Goal: Task Accomplishment & Management: Manage account settings

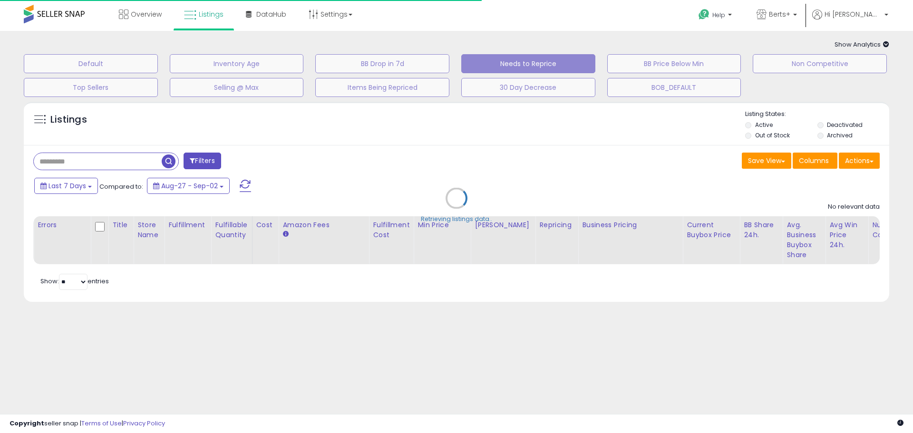
type input "**********"
select select "**"
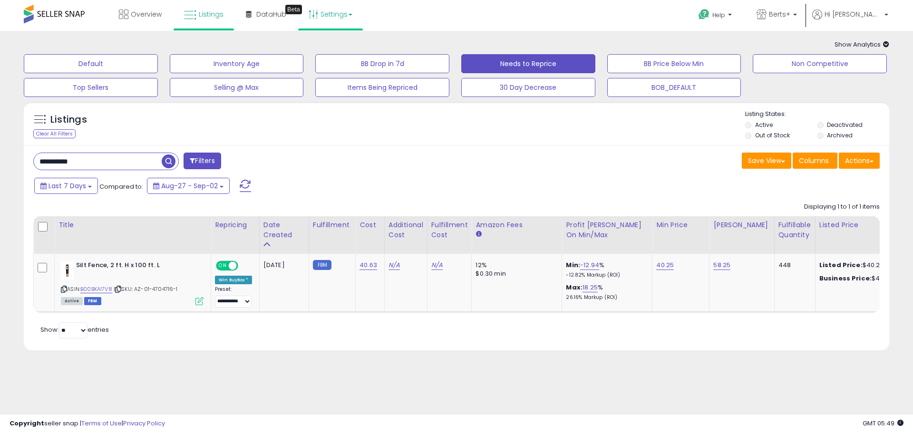
click at [322, 15] on link "Settings" at bounding box center [331, 14] width 58 height 29
click at [335, 49] on link "Store settings" at bounding box center [332, 48] width 43 height 9
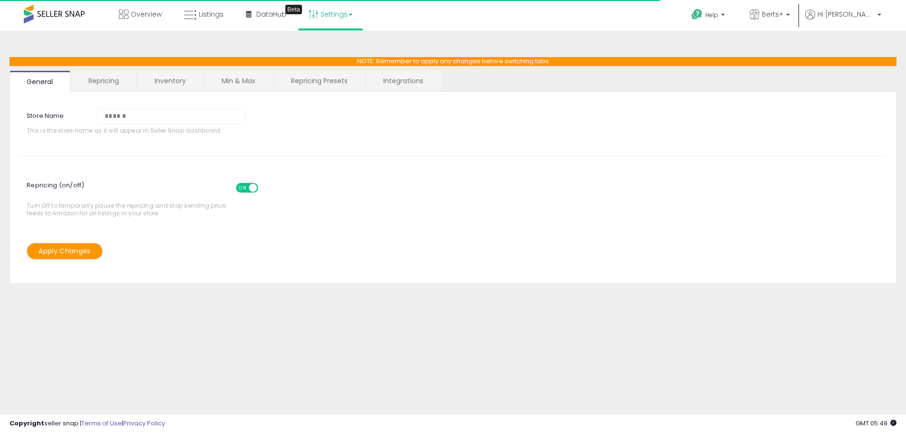
click at [363, 81] on link "Repricing Presets" at bounding box center [319, 81] width 91 height 20
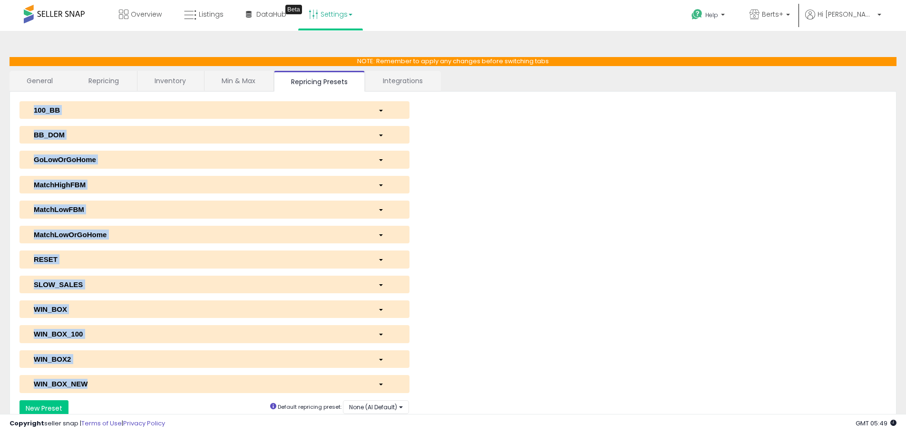
drag, startPoint x: 11, startPoint y: 107, endPoint x: 287, endPoint y: 389, distance: 394.6
click at [287, 389] on div "**********" at bounding box center [453, 259] width 887 height 335
copy div "**********"
click at [161, 107] on div "100_BB" at bounding box center [199, 110] width 344 height 10
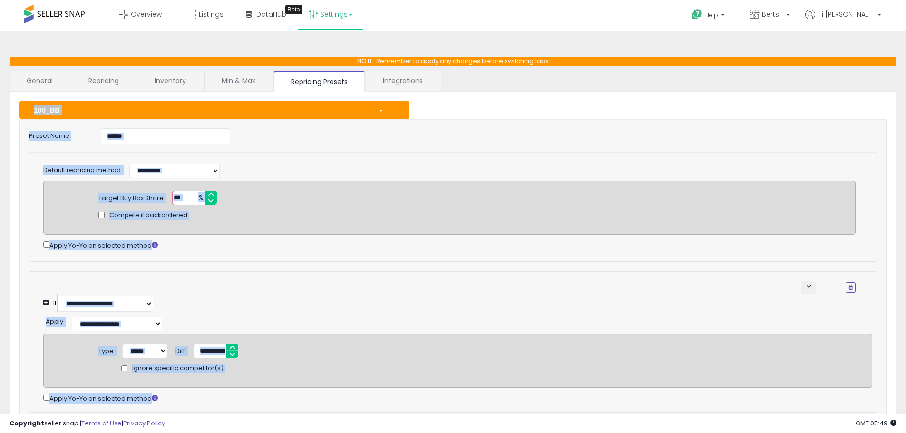
click at [282, 299] on div "**********" at bounding box center [449, 296] width 813 height 31
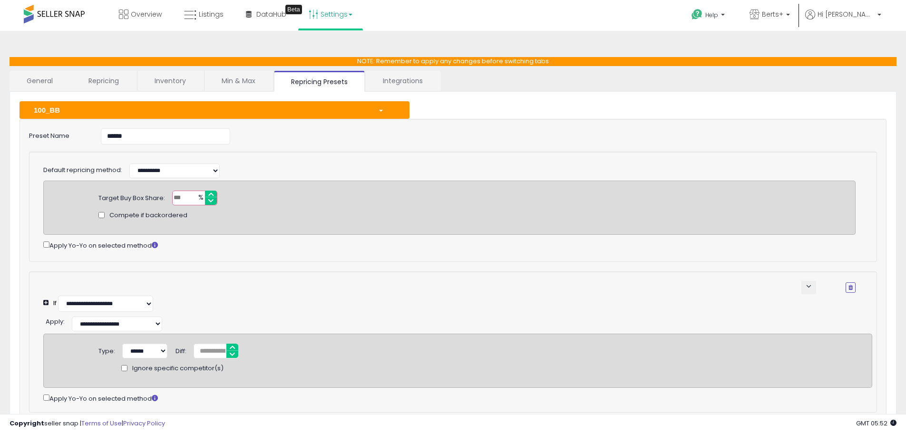
click at [76, 112] on div "100_BB" at bounding box center [199, 110] width 344 height 10
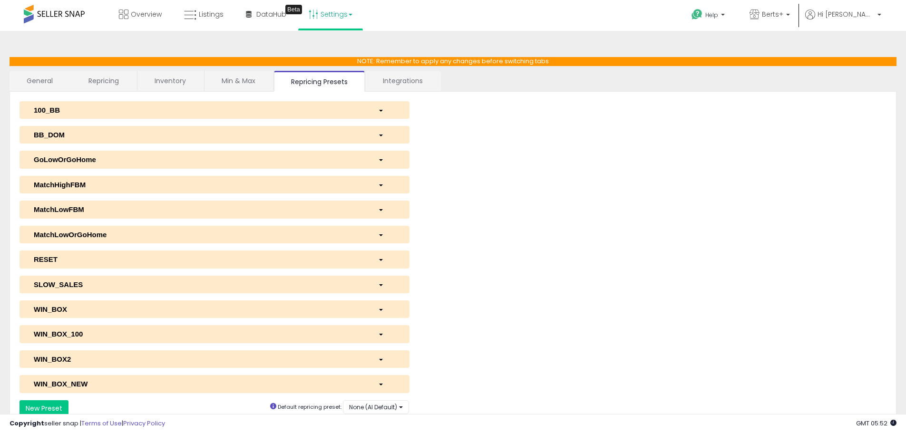
click at [82, 134] on div "BB_DOM" at bounding box center [199, 135] width 344 height 10
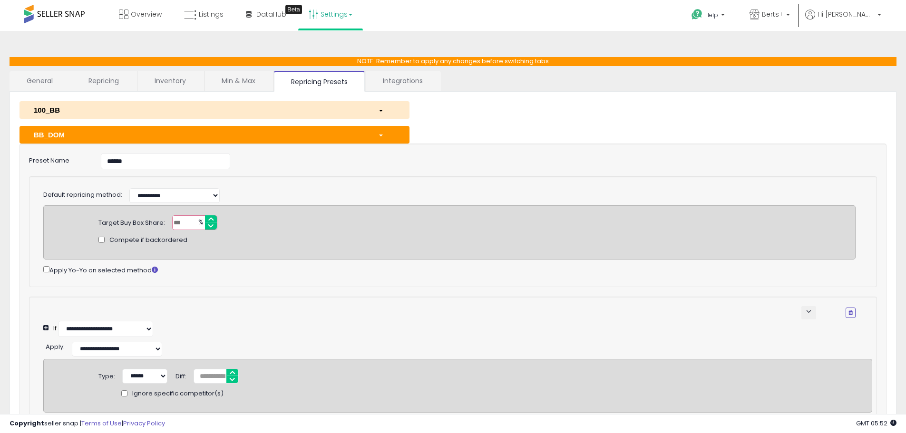
click at [107, 140] on button "BB_DOM" at bounding box center [215, 135] width 390 height 18
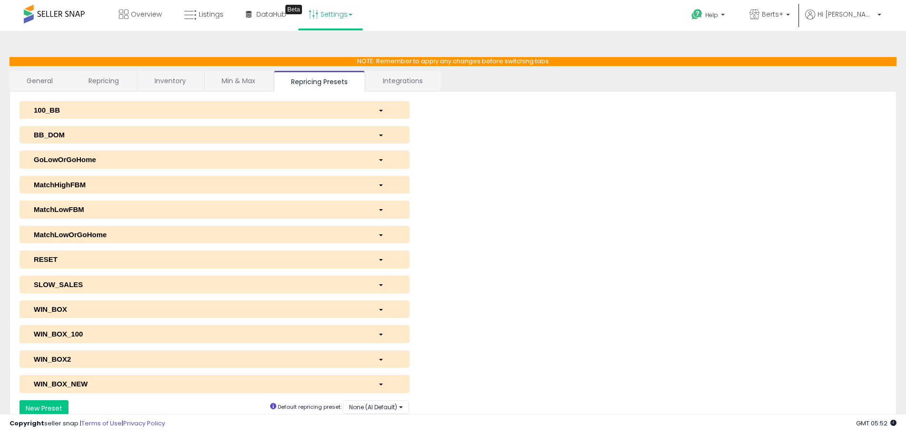
click at [105, 161] on div "GoLowOrGoHome" at bounding box center [199, 160] width 344 height 10
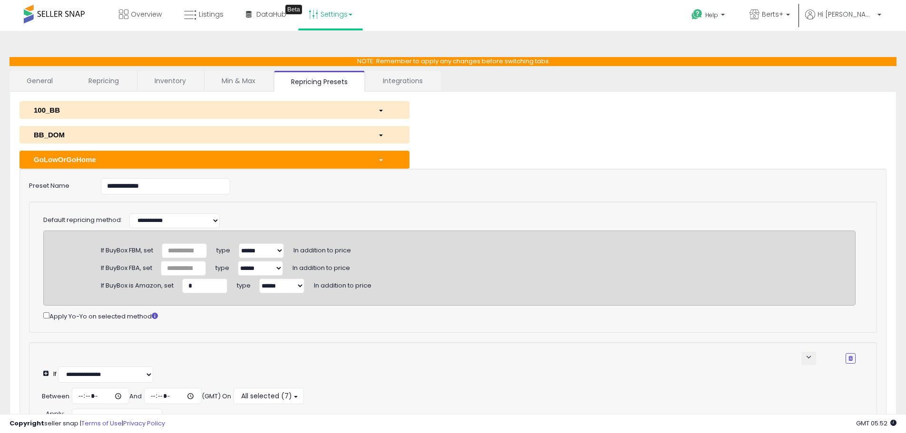
scroll to position [143, 0]
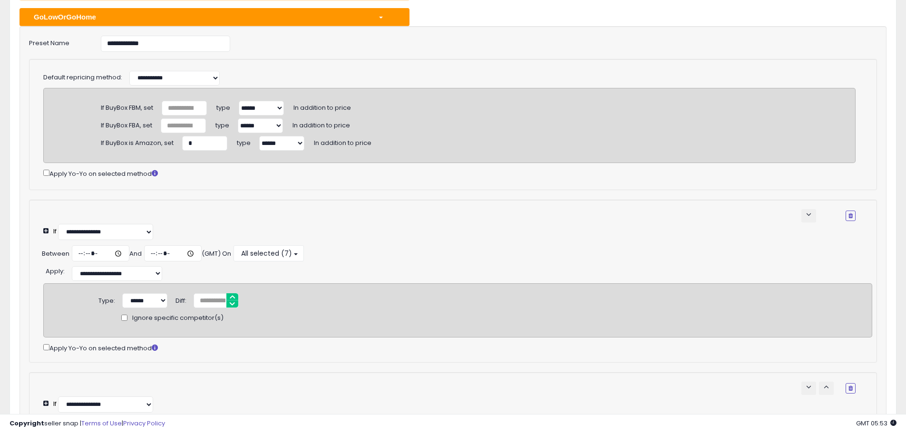
drag, startPoint x: 316, startPoint y: 12, endPoint x: 295, endPoint y: 26, distance: 24.7
click at [315, 13] on div "GoLowOrGoHome" at bounding box center [199, 17] width 344 height 10
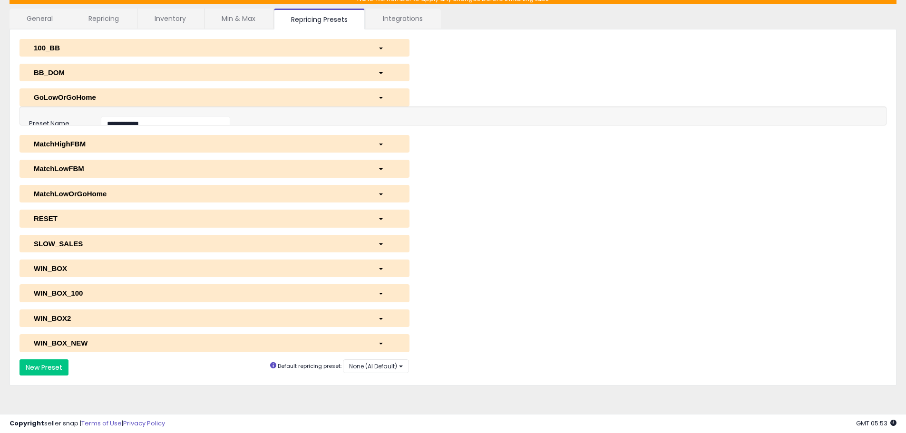
scroll to position [41, 0]
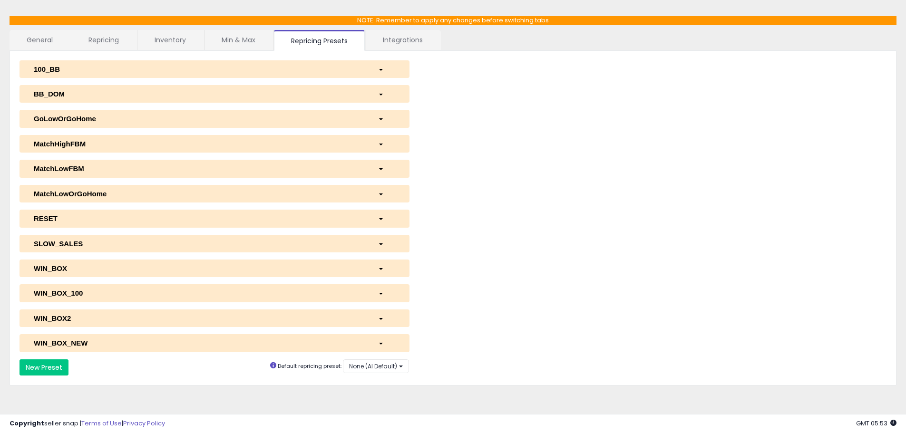
click at [105, 143] on div "MatchHighFBM" at bounding box center [199, 144] width 344 height 10
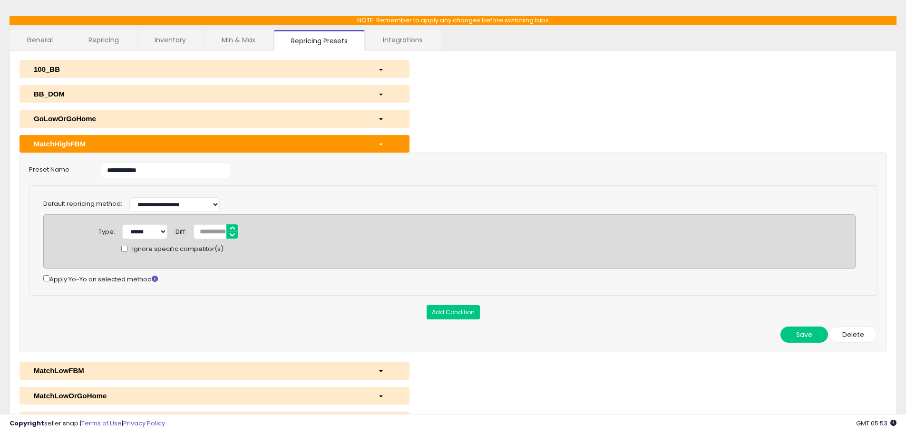
scroll to position [136, 0]
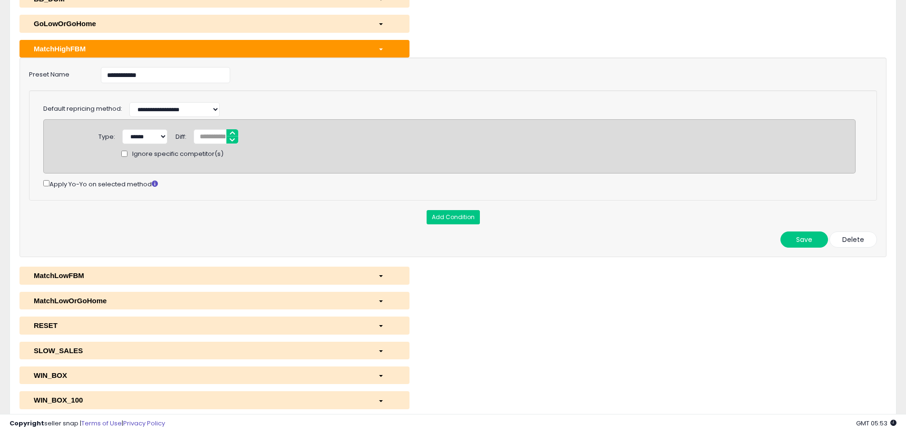
click at [150, 44] on div "MatchHighFBM" at bounding box center [199, 49] width 344 height 10
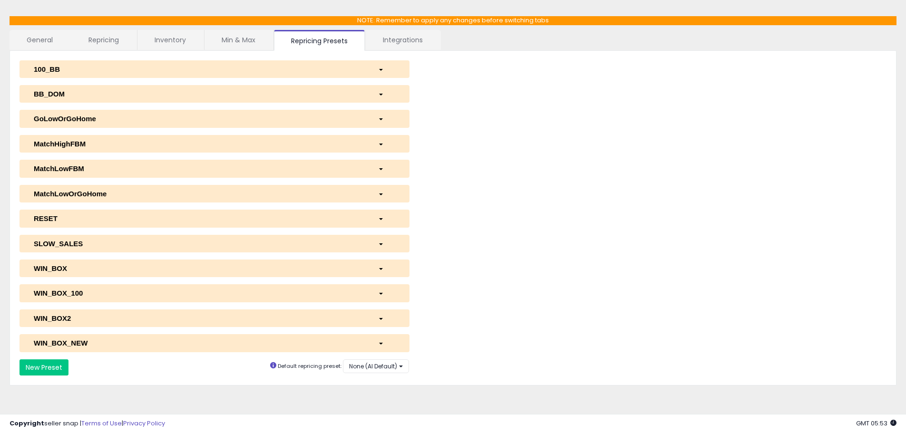
scroll to position [41, 0]
click at [95, 170] on div "MatchLowFBM" at bounding box center [199, 169] width 344 height 10
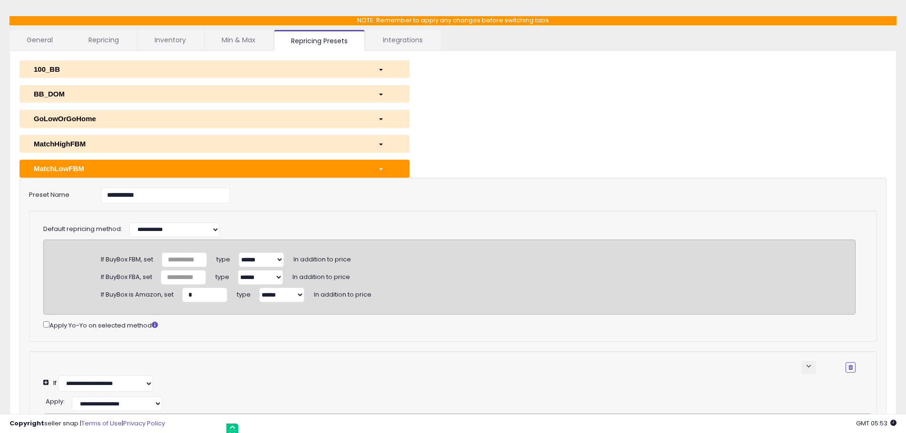
click at [259, 174] on div "MatchLowFBM" at bounding box center [199, 169] width 344 height 10
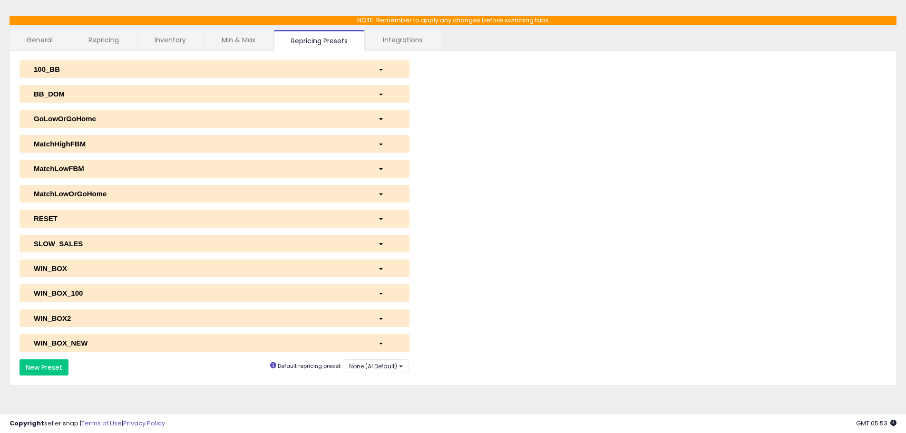
click at [146, 196] on div "MatchLowOrGoHome" at bounding box center [199, 194] width 344 height 10
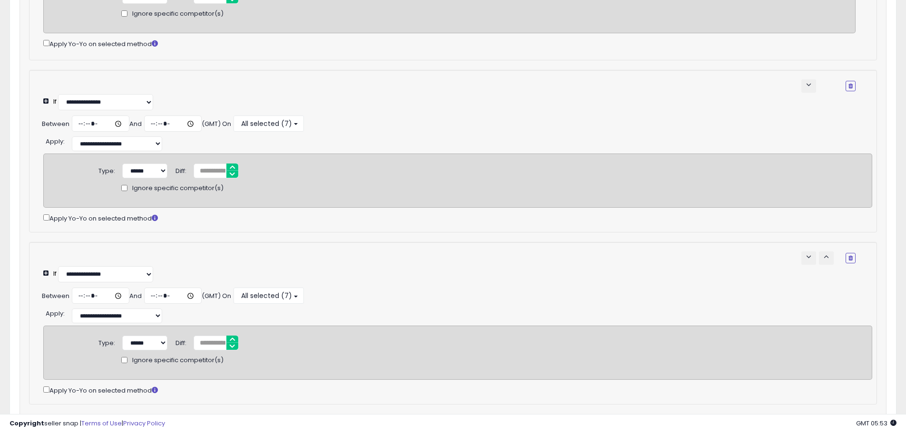
scroll to position [0, 0]
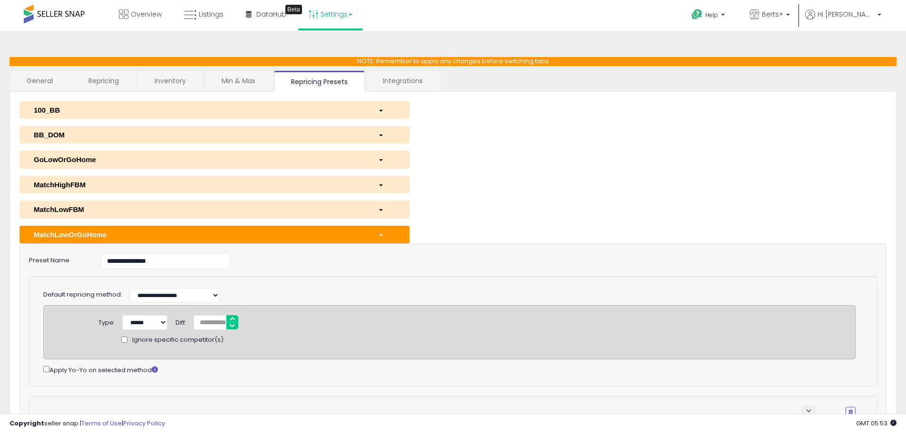
click at [258, 231] on div "MatchLowOrGoHome" at bounding box center [199, 235] width 344 height 10
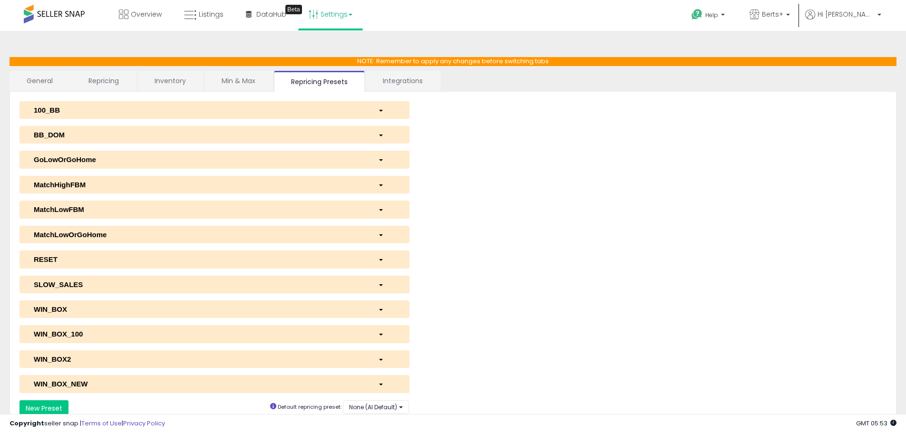
click at [106, 265] on button "RESET" at bounding box center [215, 260] width 390 height 18
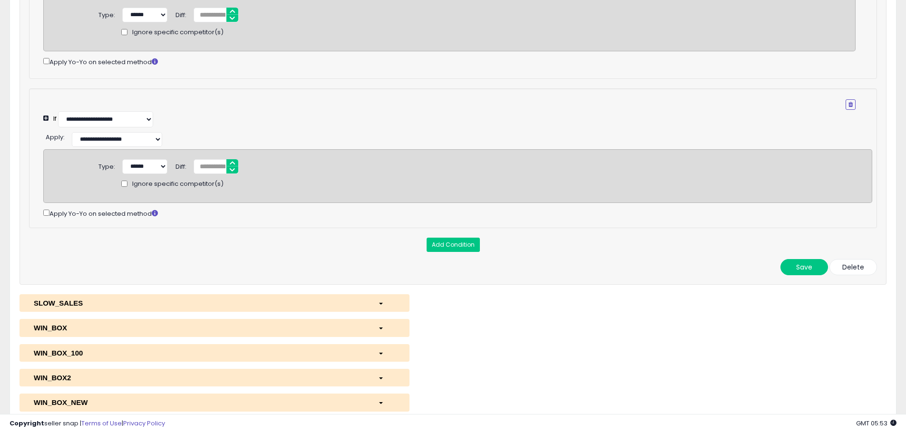
scroll to position [95, 0]
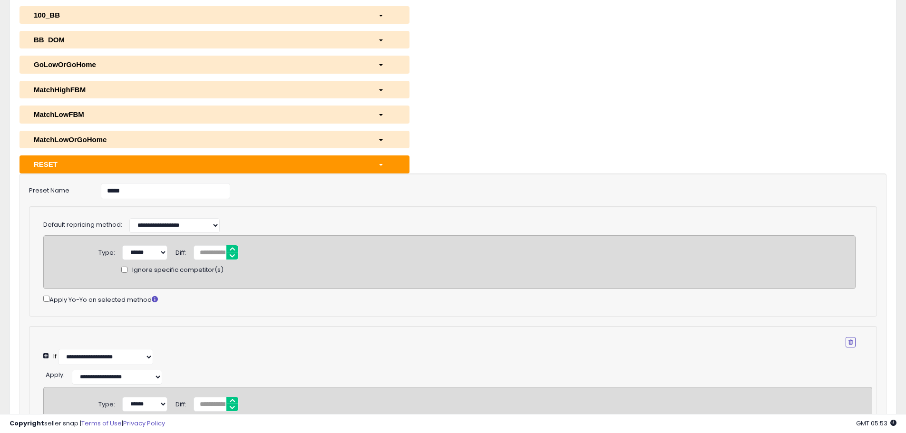
click at [118, 167] on div "RESET" at bounding box center [199, 164] width 344 height 10
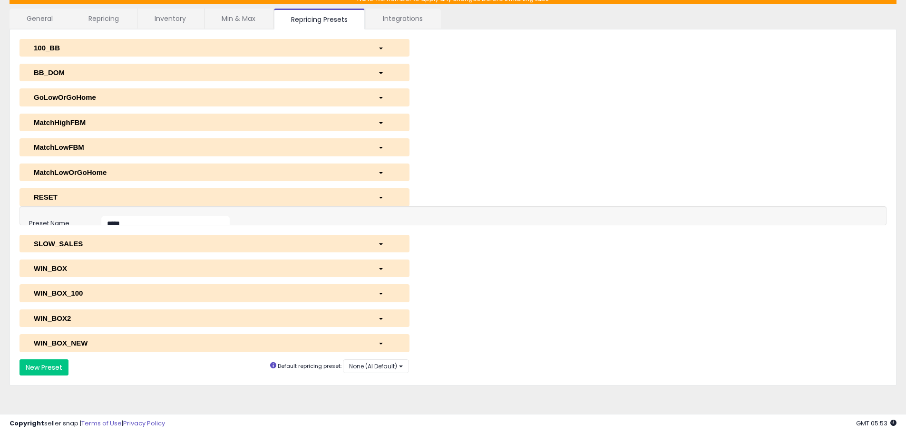
scroll to position [41, 0]
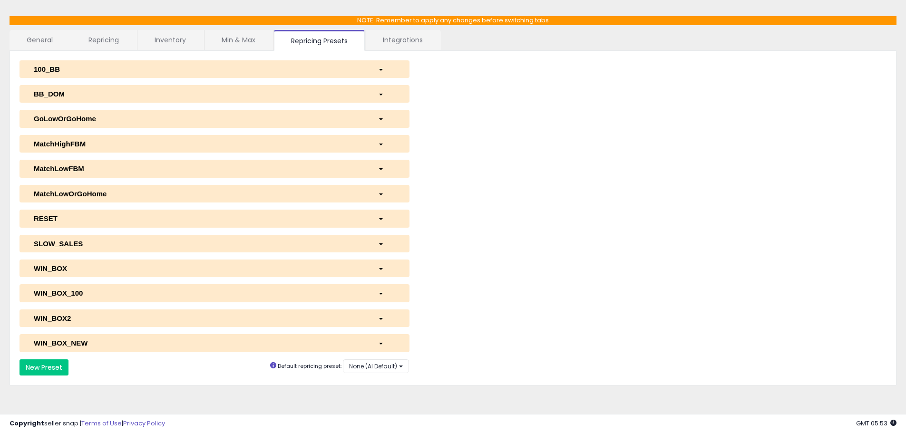
click at [71, 243] on div "SLOW_SALES" at bounding box center [199, 244] width 344 height 10
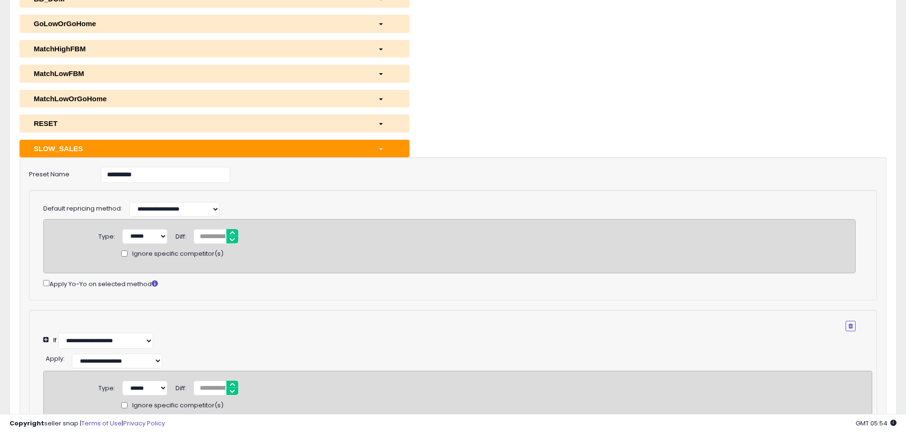
click at [82, 145] on div "SLOW_SALES" at bounding box center [199, 149] width 344 height 10
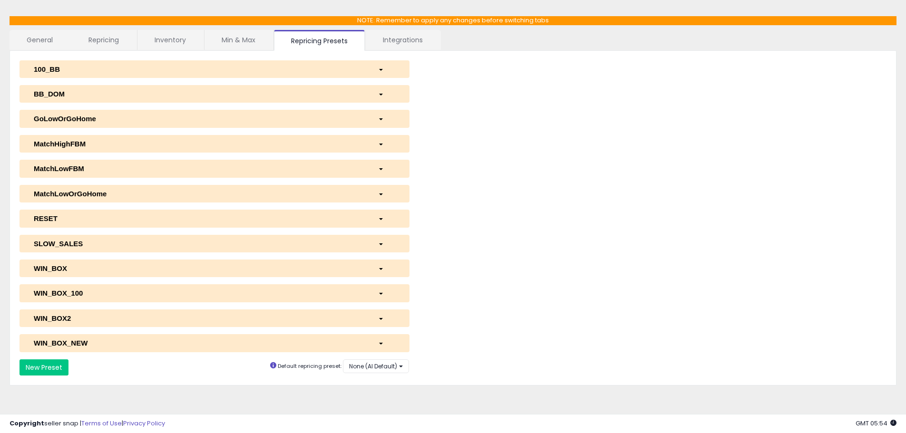
click at [69, 263] on button "WIN_BOX" at bounding box center [215, 269] width 390 height 18
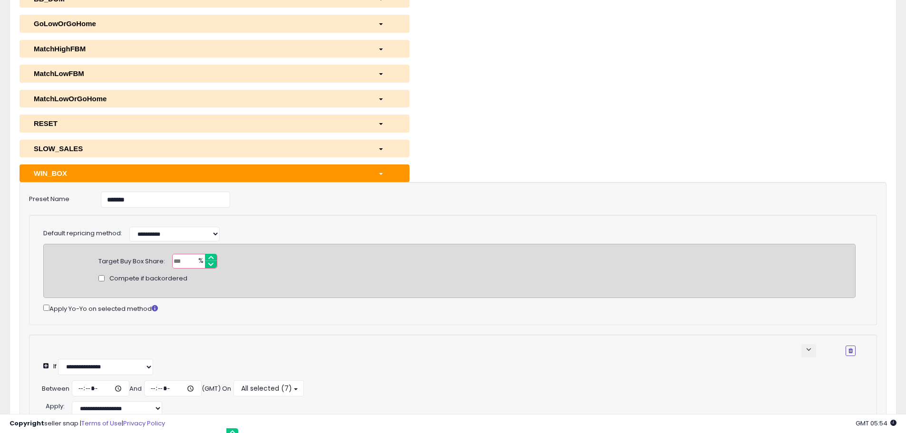
scroll to position [279, 0]
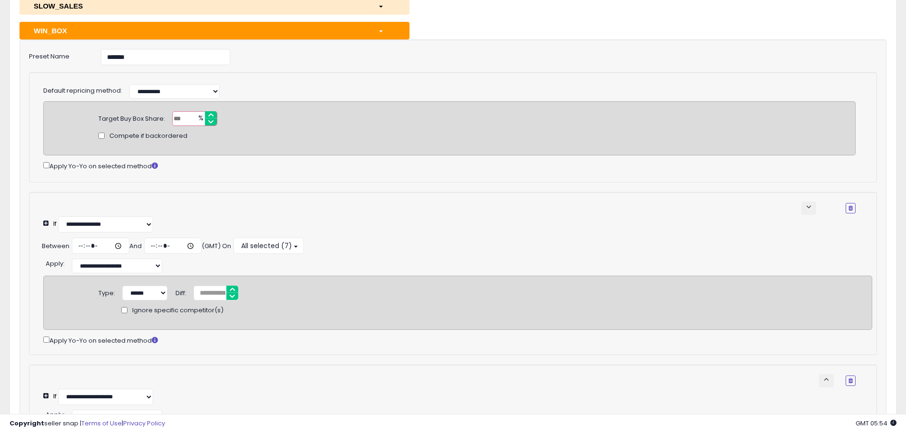
click at [196, 27] on div "WIN_BOX" at bounding box center [199, 31] width 344 height 10
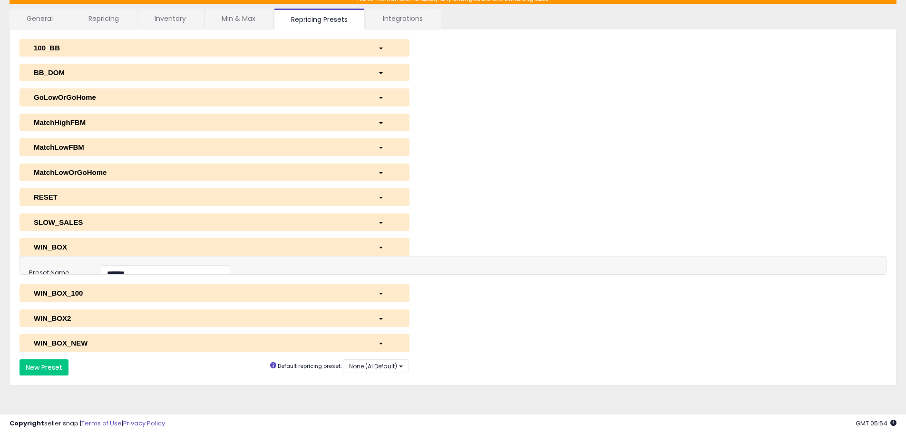
scroll to position [41, 0]
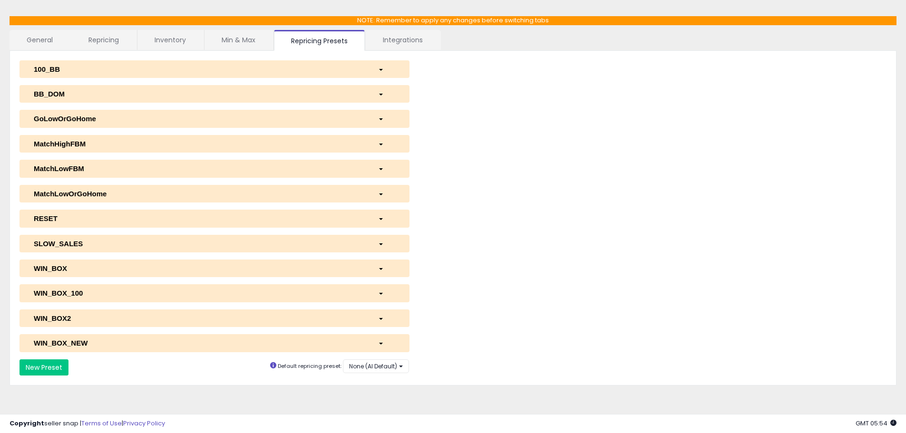
click at [81, 297] on div "WIN_BOX_100" at bounding box center [199, 293] width 344 height 10
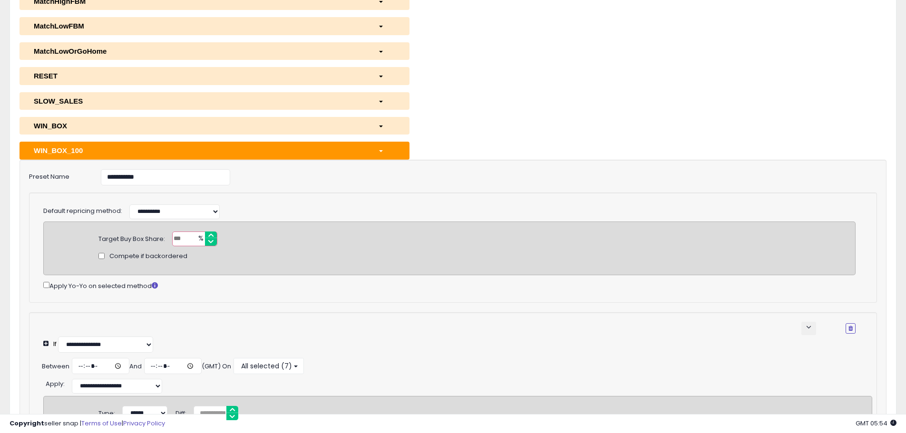
scroll to position [231, 0]
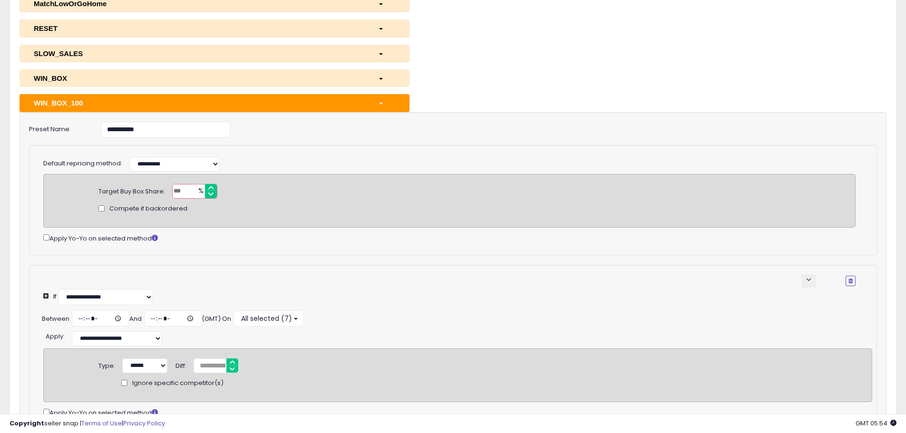
click at [186, 99] on div "WIN_BOX_100" at bounding box center [199, 103] width 344 height 10
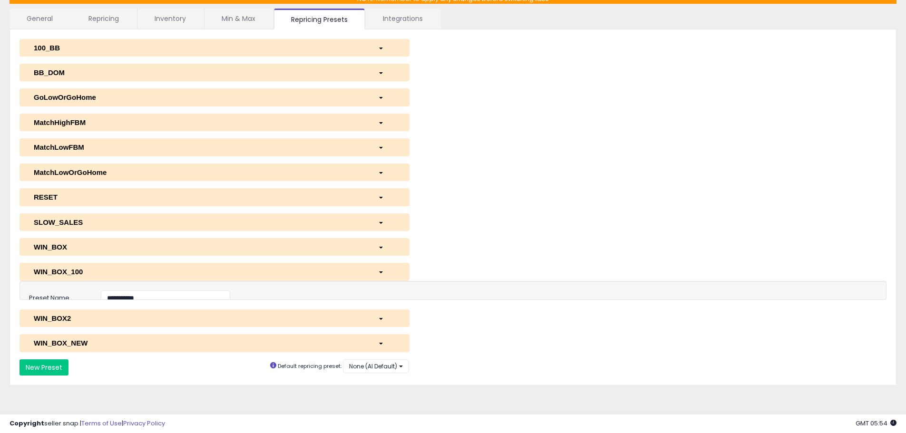
scroll to position [41, 0]
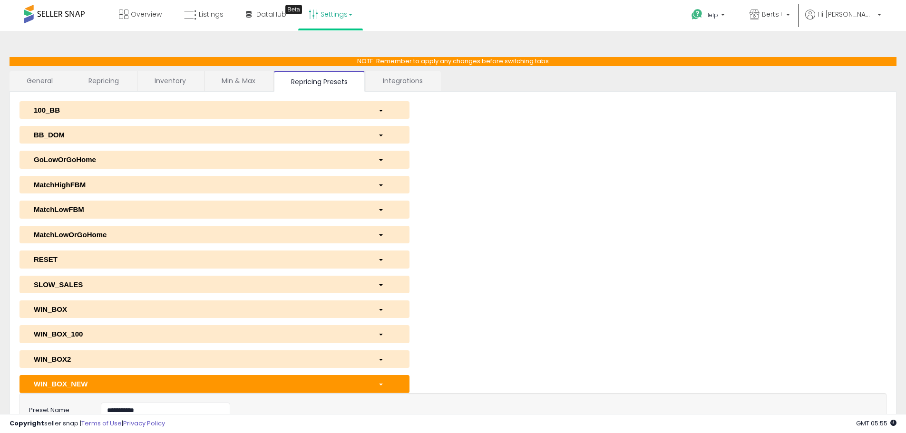
select select "******"
select select "**********"
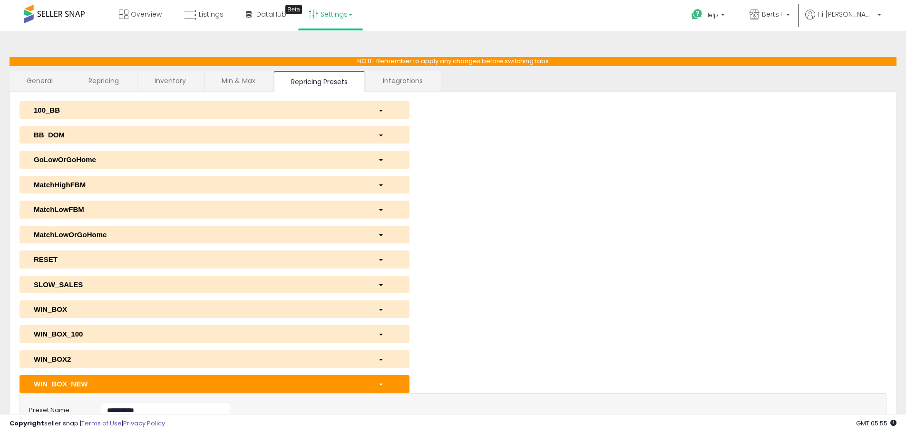
scroll to position [374, 0]
